Goal: Unclear

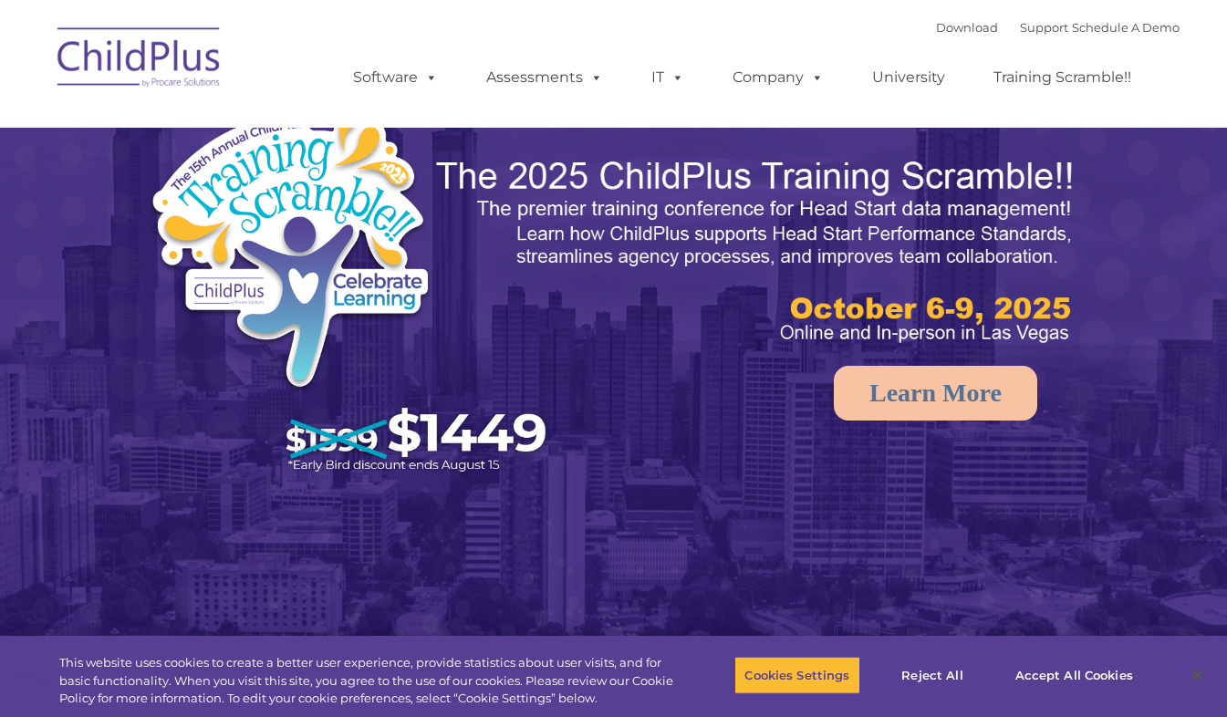
select select "MEDIUM"
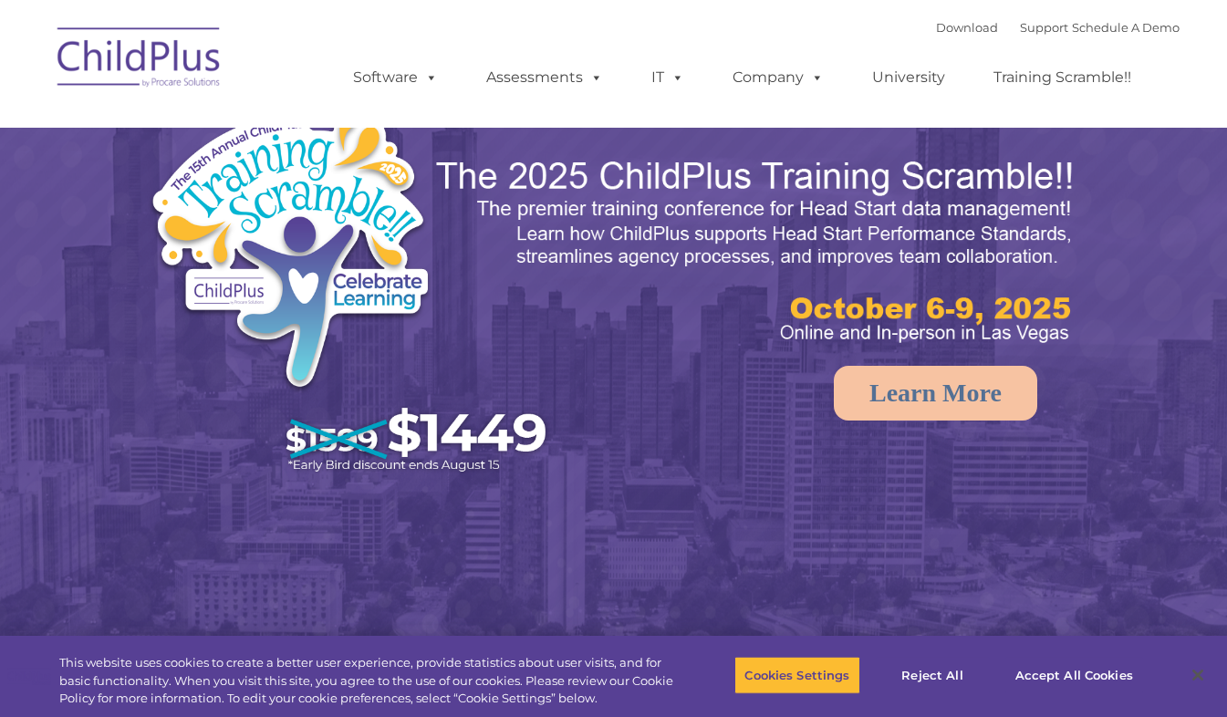
select select "MEDIUM"
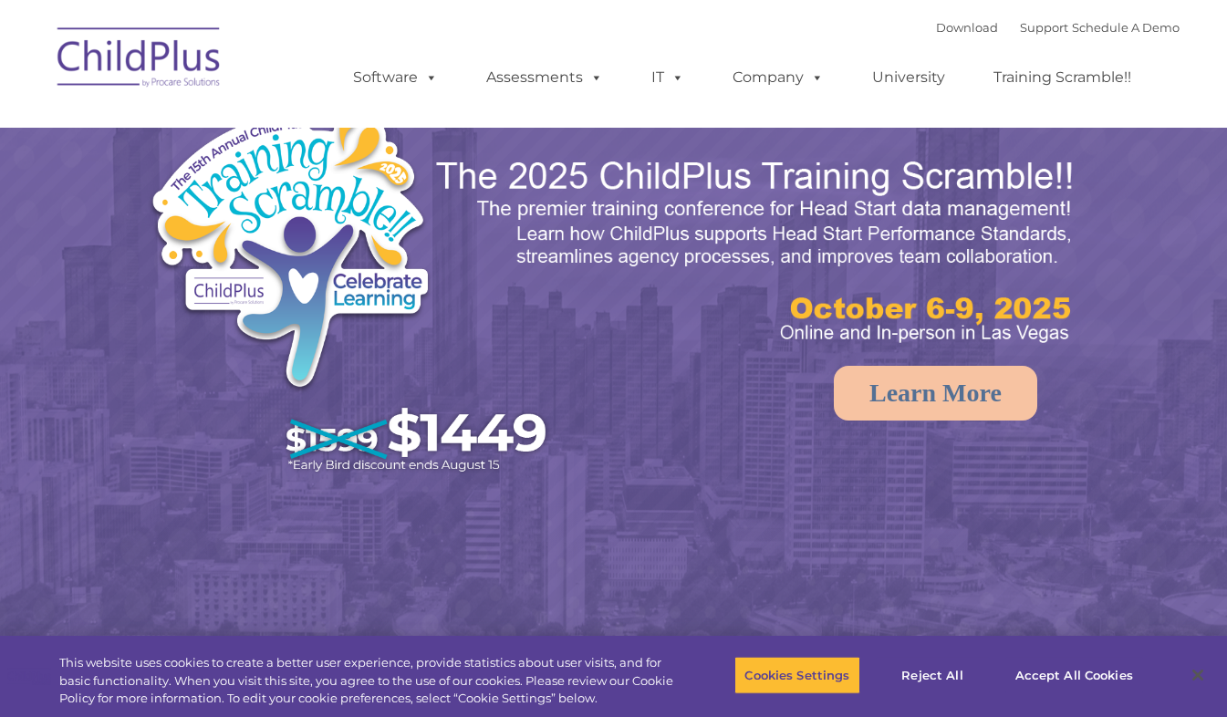
select select "MEDIUM"
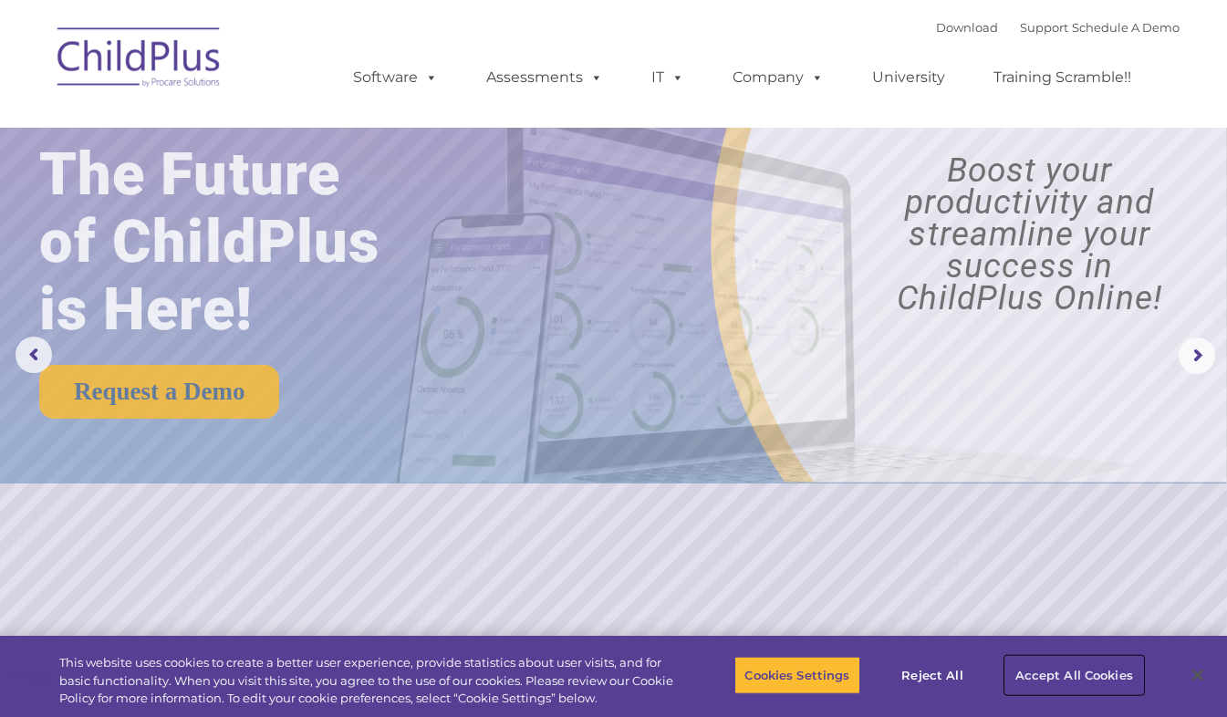
click at [1066, 679] on button "Accept All Cookies" at bounding box center [1074, 675] width 138 height 38
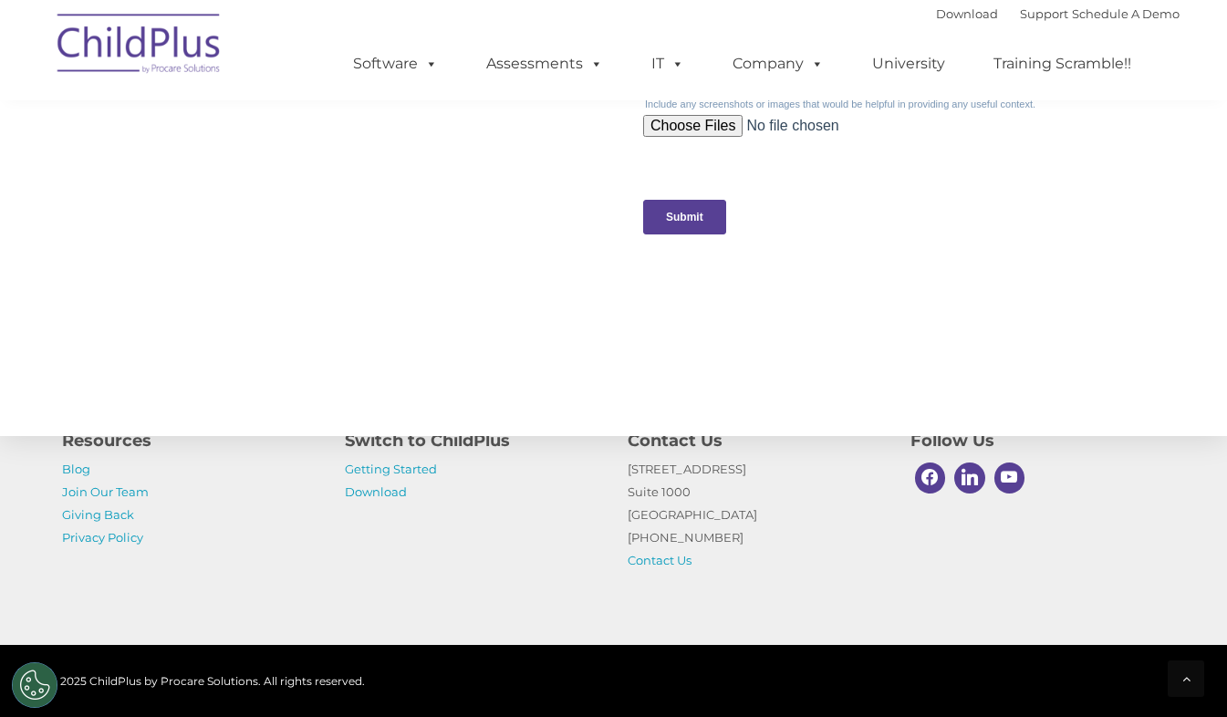
scroll to position [1992, 0]
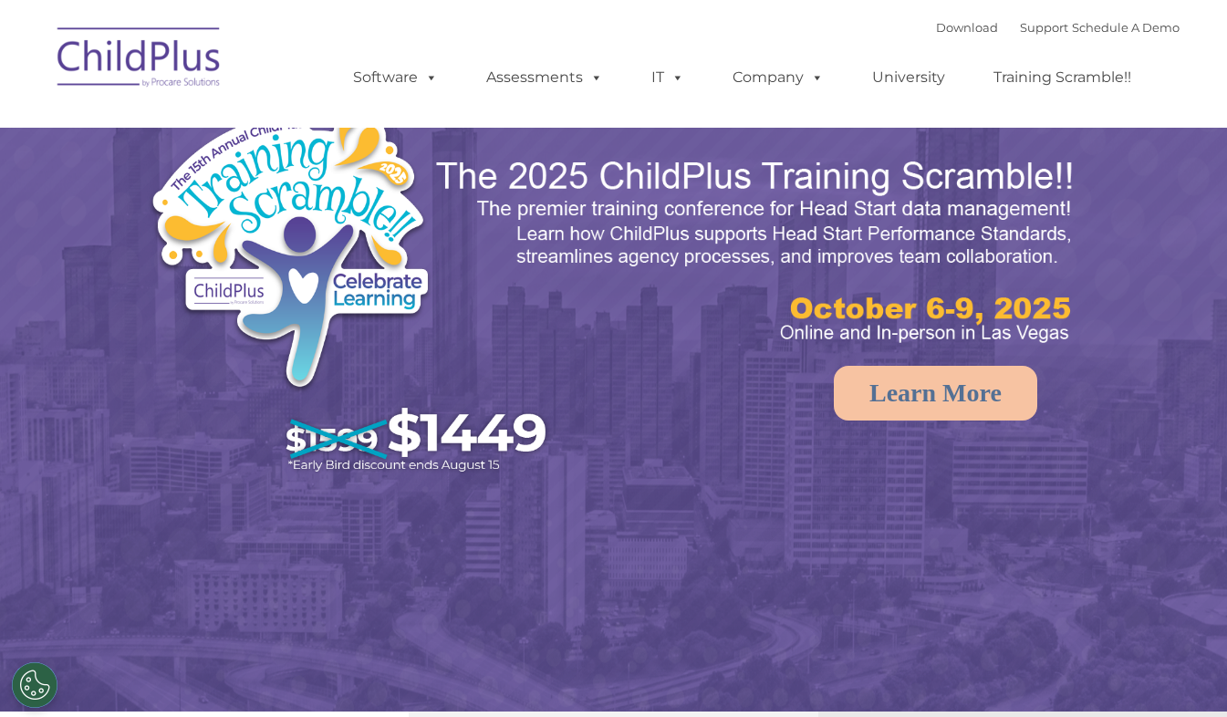
select select "MEDIUM"
